Goal: Navigation & Orientation: Go to known website

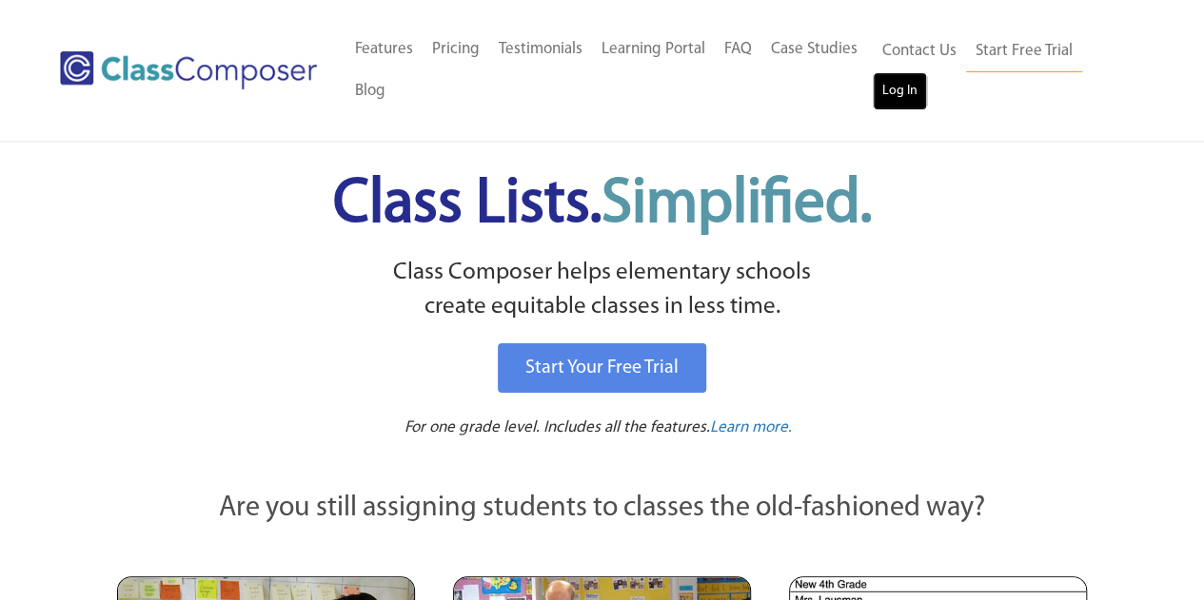
click at [915, 91] on link "Log In" at bounding box center [900, 91] width 54 height 38
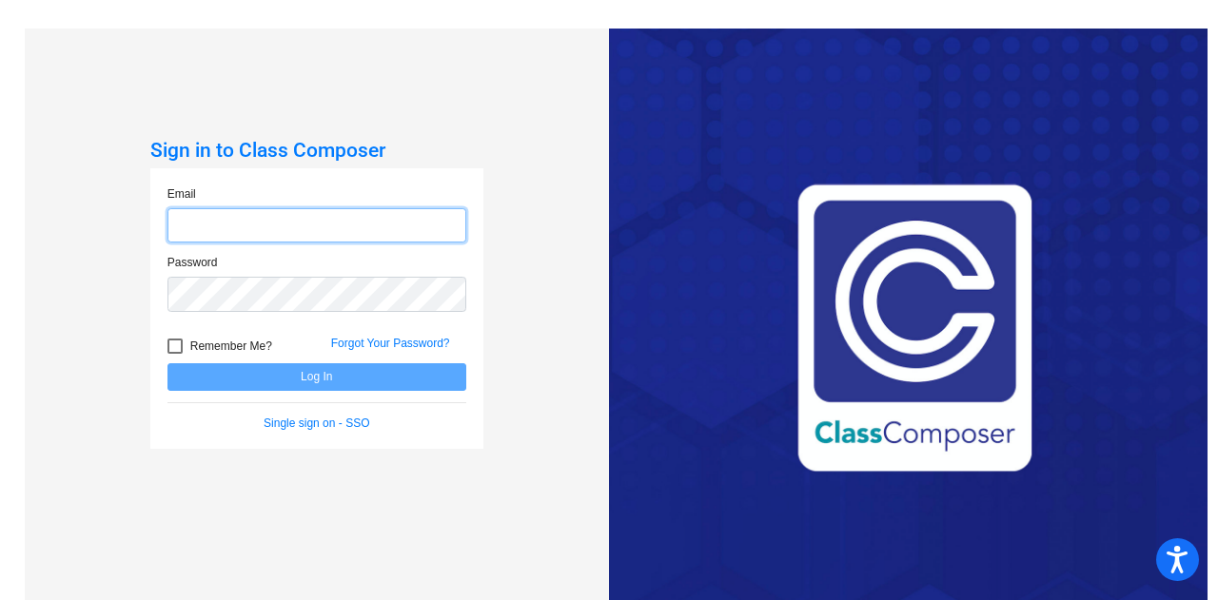
type input "[PERSON_NAME][EMAIL_ADDRESS][PERSON_NAME][DOMAIN_NAME]"
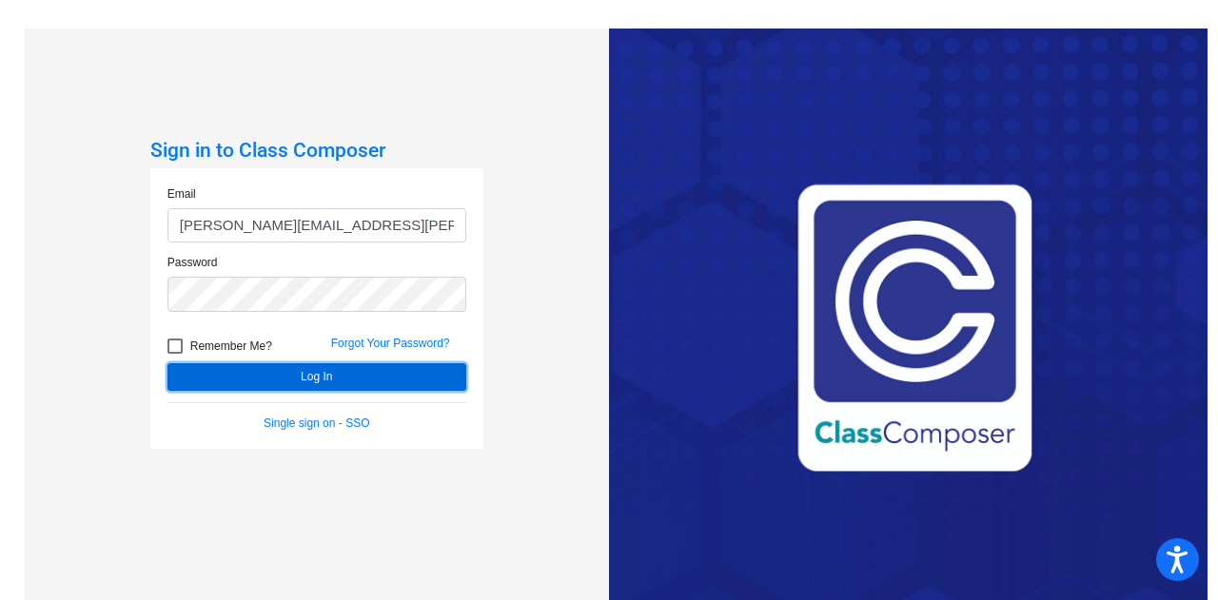
click at [285, 383] on button "Log In" at bounding box center [316, 377] width 299 height 28
